Goal: Check status: Check status

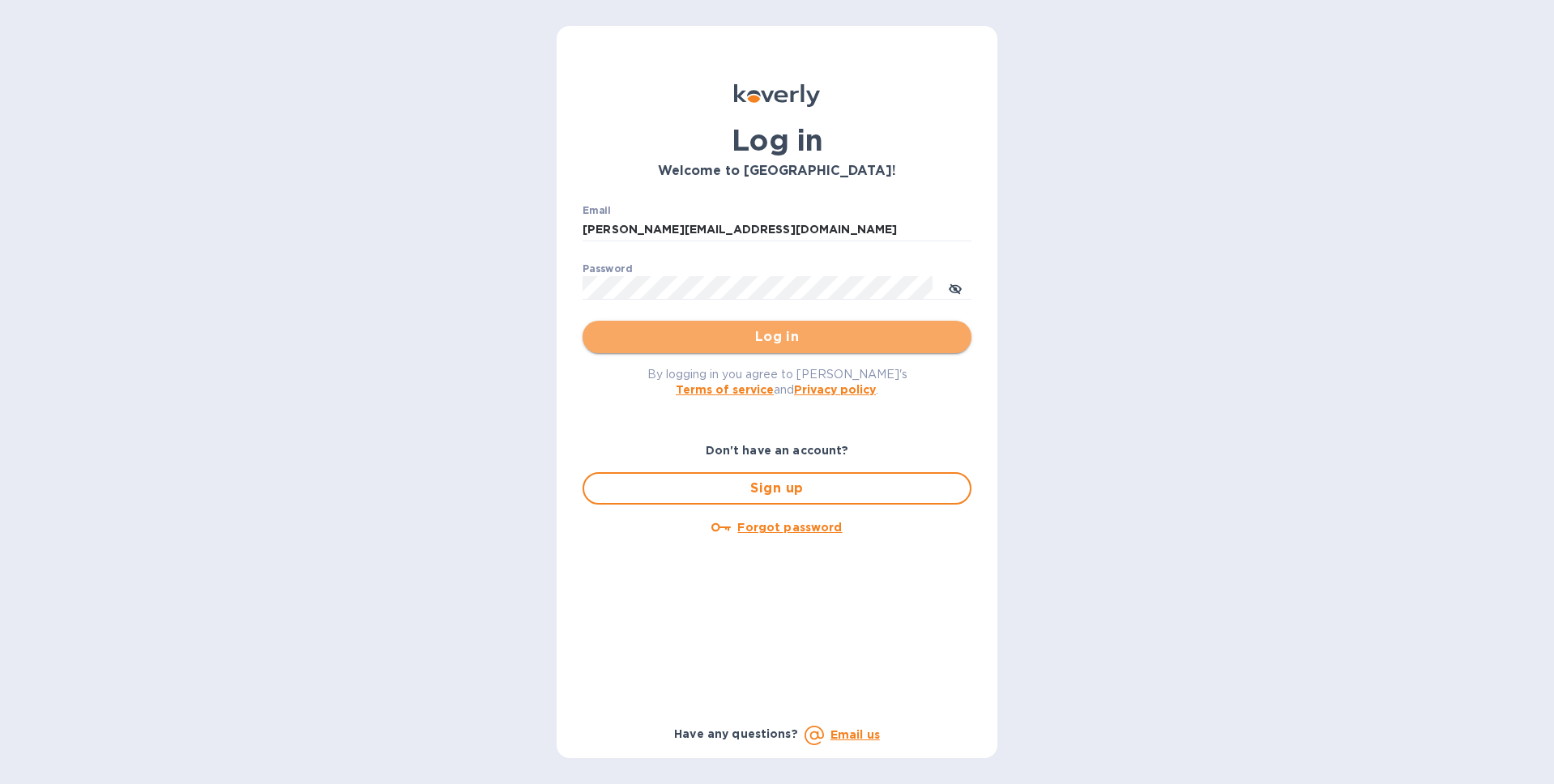
click at [819, 340] on span "Log in" at bounding box center [776, 336] width 363 height 19
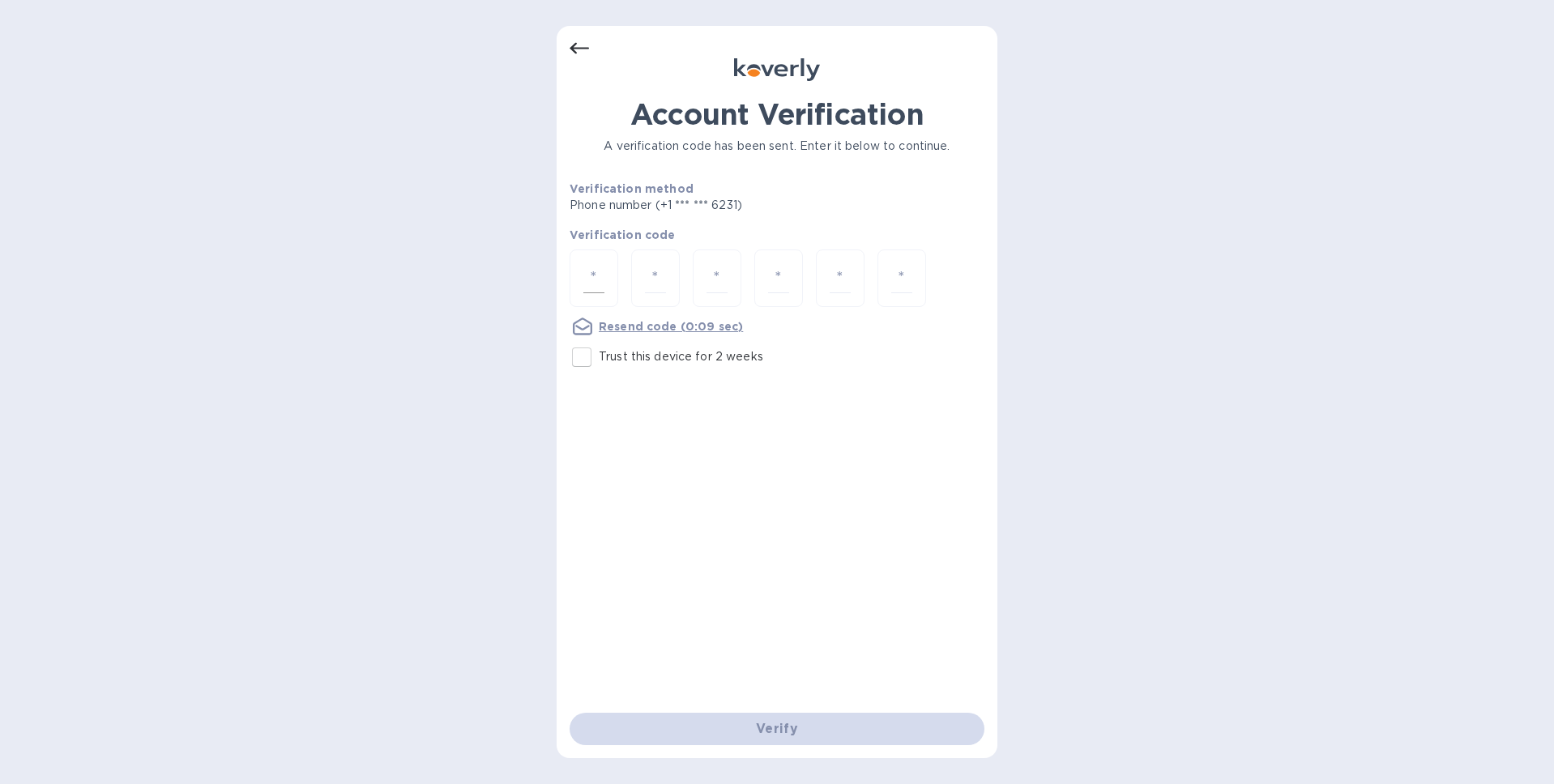
click at [603, 273] on input "number" at bounding box center [593, 278] width 21 height 30
click at [583, 363] on input "Trust this device for 2 weeks" at bounding box center [582, 357] width 34 height 34
checkbox input "true"
click at [589, 283] on input "number" at bounding box center [593, 278] width 21 height 30
type input "1"
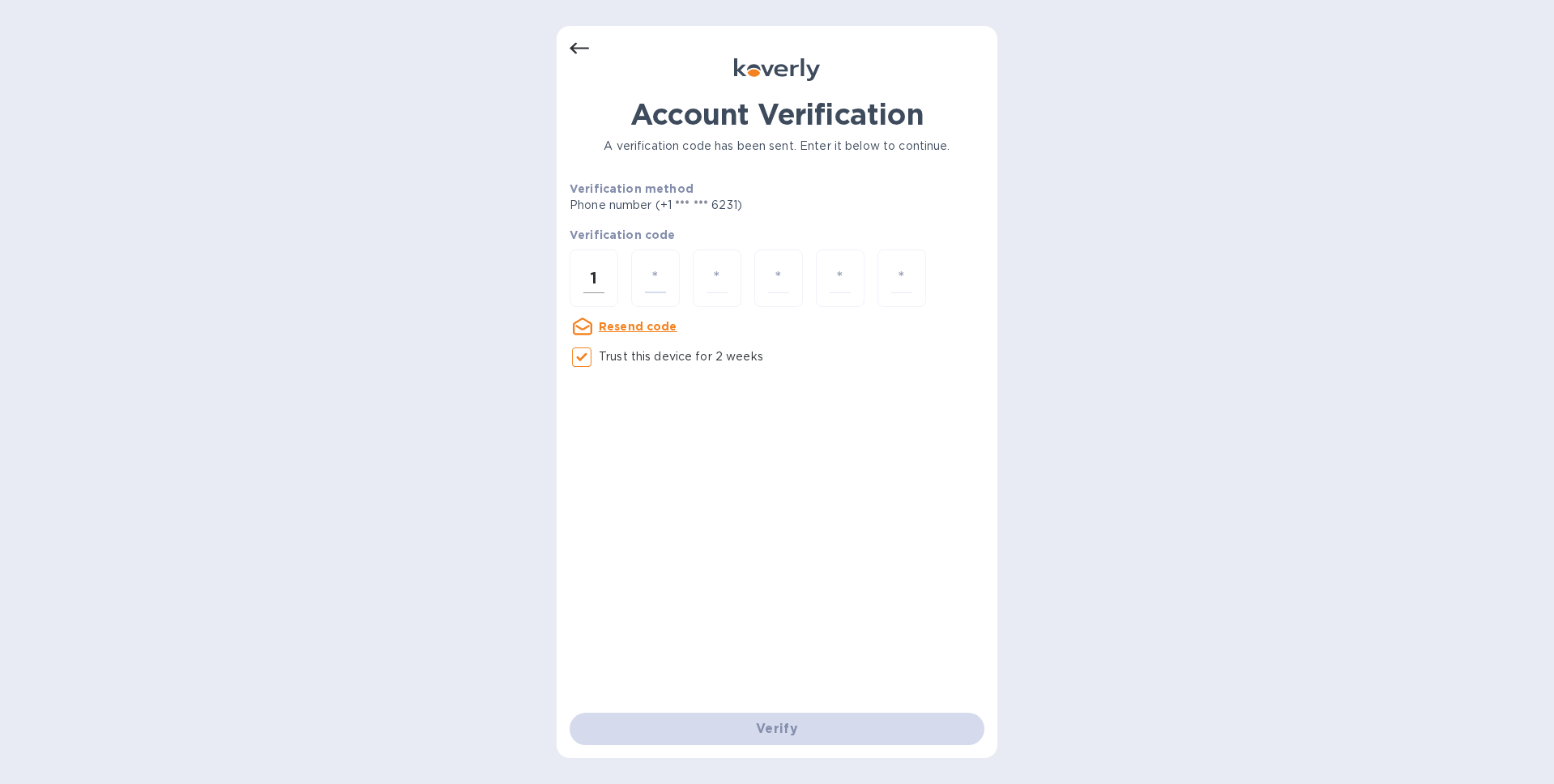
type input "8"
type input "9"
type input "2"
type input "8"
type input "1"
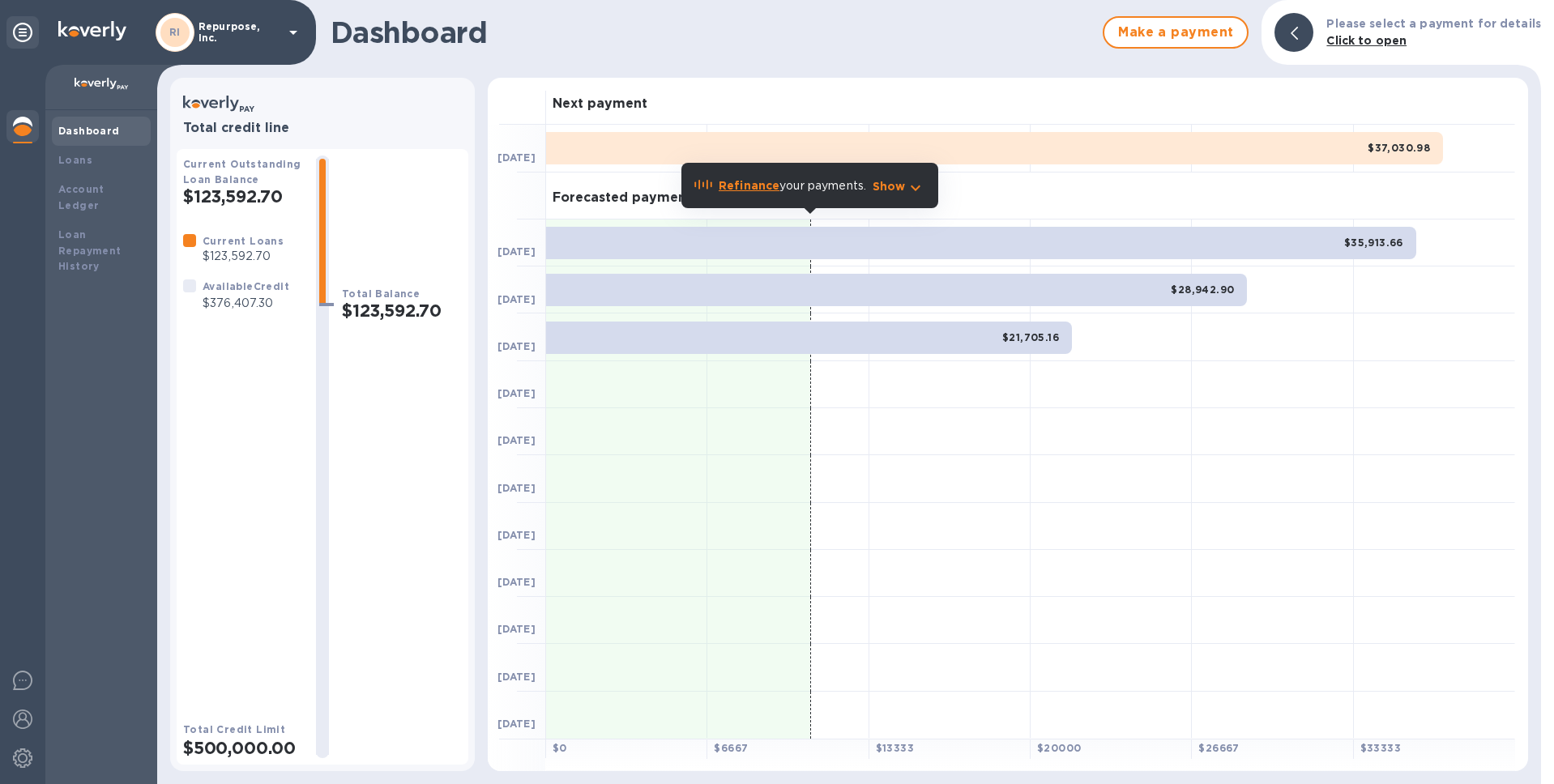
click at [241, 305] on p "$376,407.30" at bounding box center [245, 303] width 86 height 17
copy p "376,407.30"
click at [236, 313] on div "Available Credit $376,407.30" at bounding box center [245, 294] width 94 height 41
click at [236, 297] on p "$376,407.30" at bounding box center [245, 303] width 86 height 17
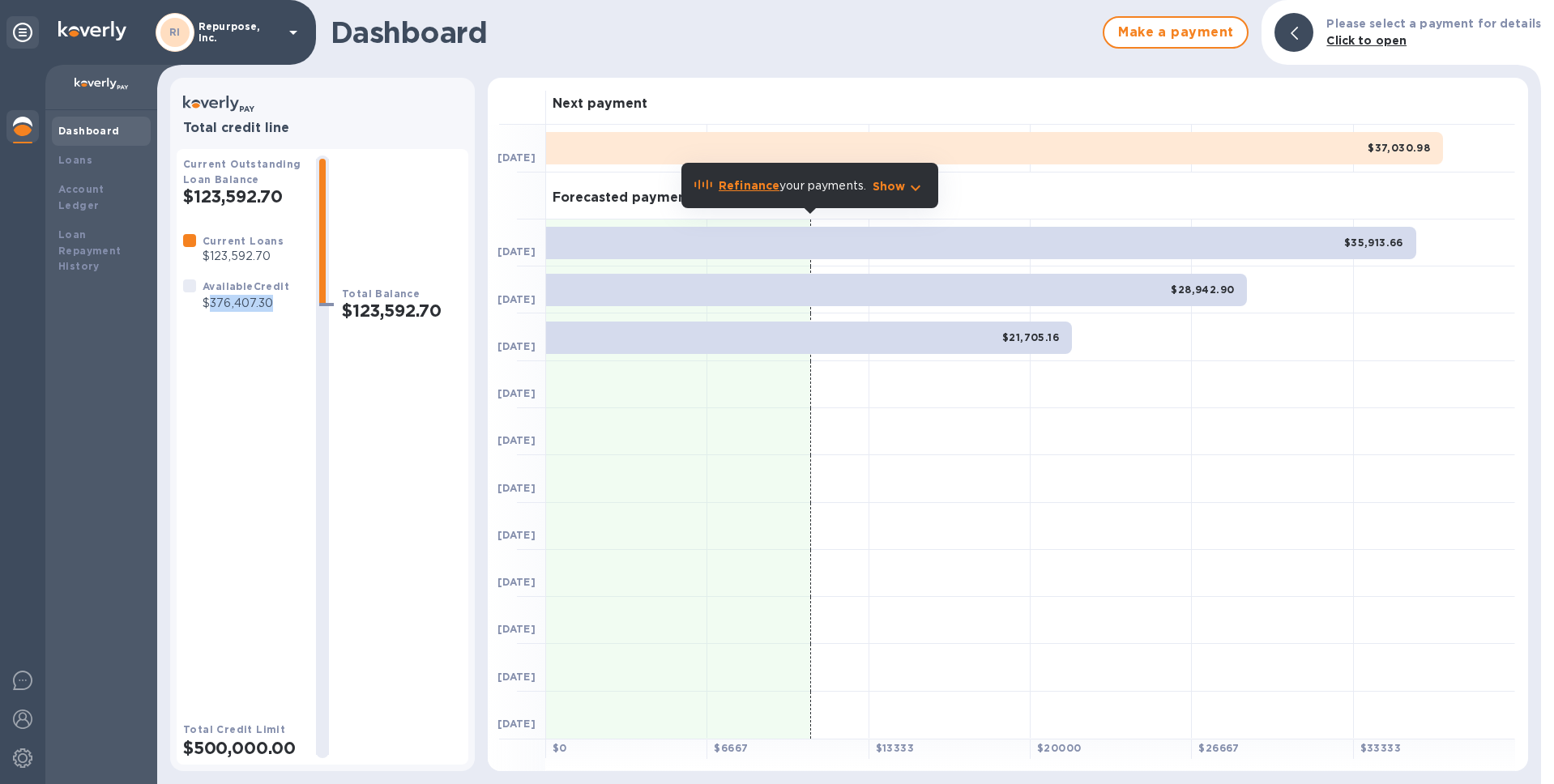
click at [236, 297] on p "$376,407.30" at bounding box center [245, 303] width 86 height 17
copy p "376,407.30"
